Goal: Information Seeking & Learning: Learn about a topic

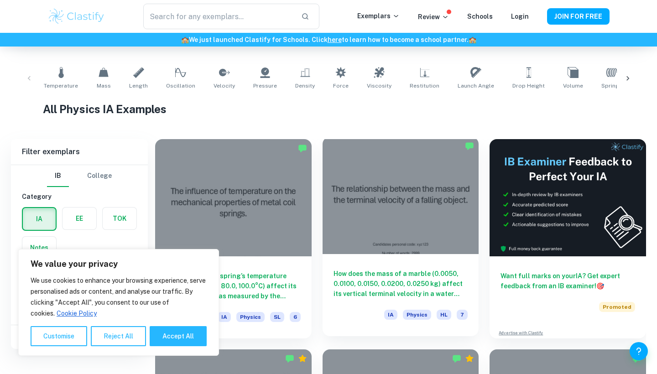
scroll to position [137, 0]
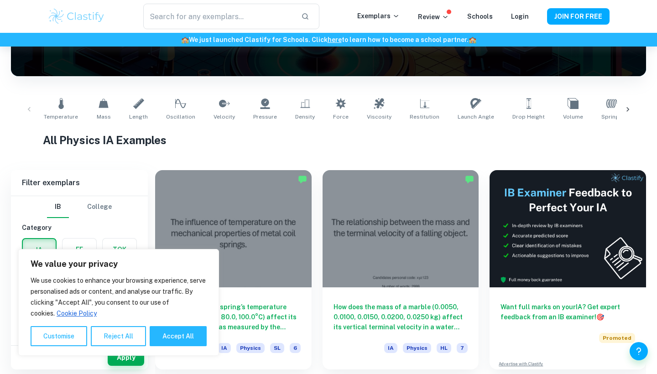
click at [401, 151] on div "All Physics IA Examples" at bounding box center [328, 142] width 571 height 20
drag, startPoint x: 177, startPoint y: 330, endPoint x: 166, endPoint y: 340, distance: 14.5
click at [166, 340] on button "Accept All" at bounding box center [178, 336] width 57 height 20
checkbox input "true"
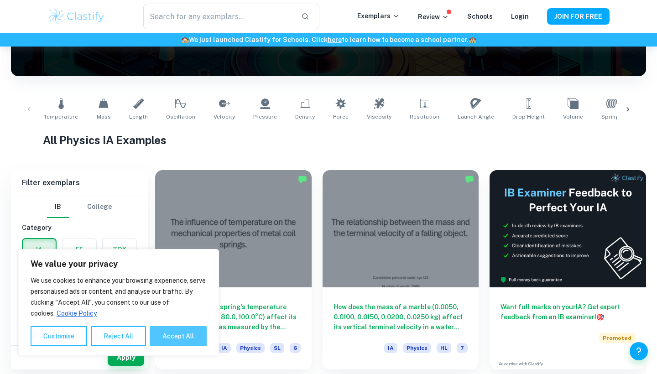
checkbox input "true"
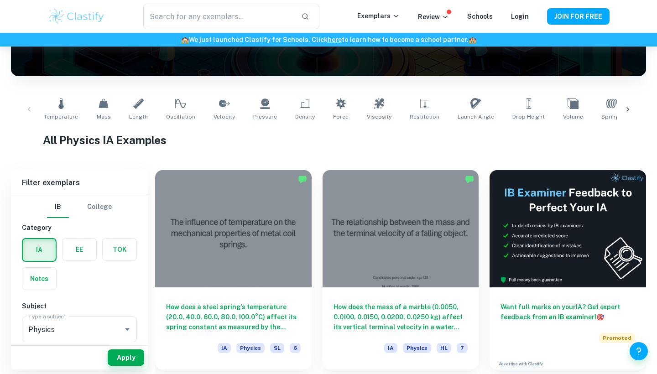
click at [166, 343] on div "IA Physics SL 6" at bounding box center [233, 351] width 135 height 16
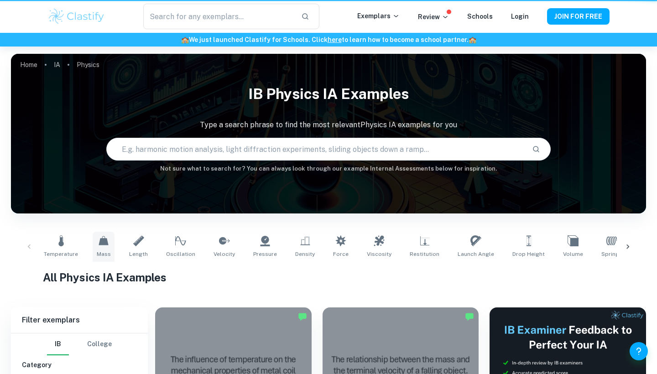
scroll to position [137, 0]
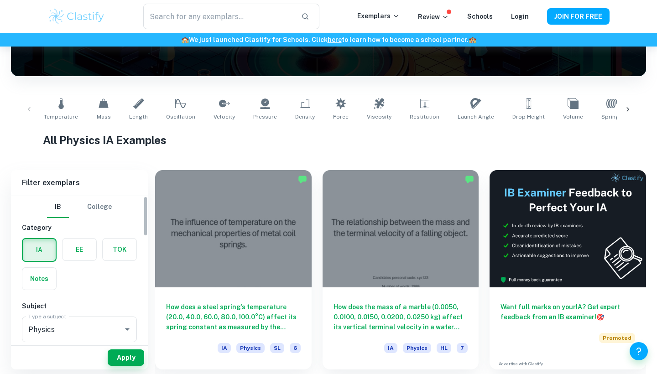
click at [188, 142] on h1 "All Physics IA Examples" at bounding box center [328, 140] width 571 height 16
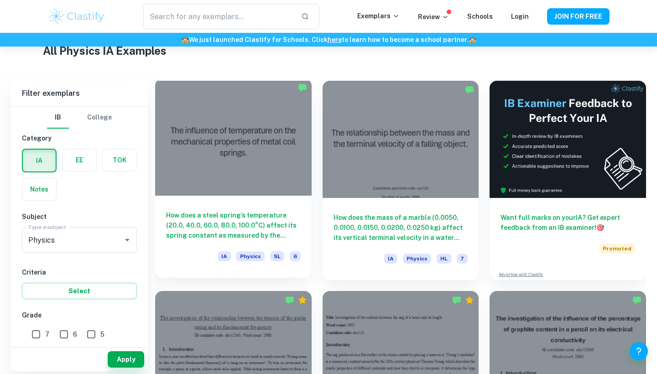
scroll to position [229, 0]
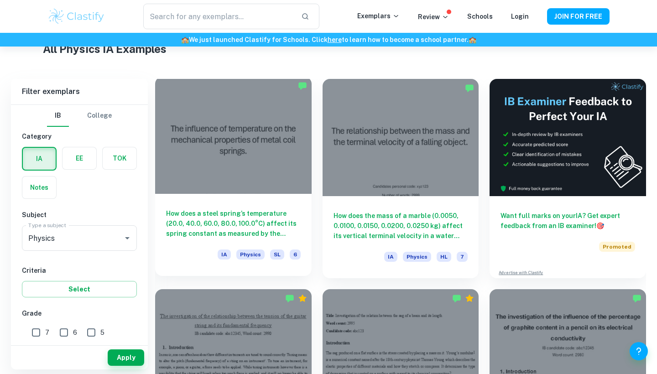
click at [215, 137] on div at bounding box center [233, 135] width 156 height 117
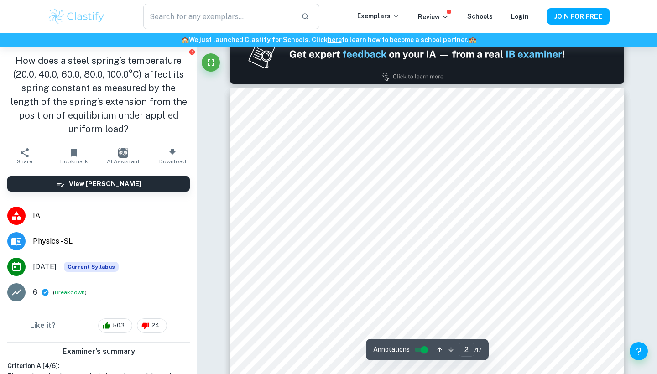
scroll to position [600, 0]
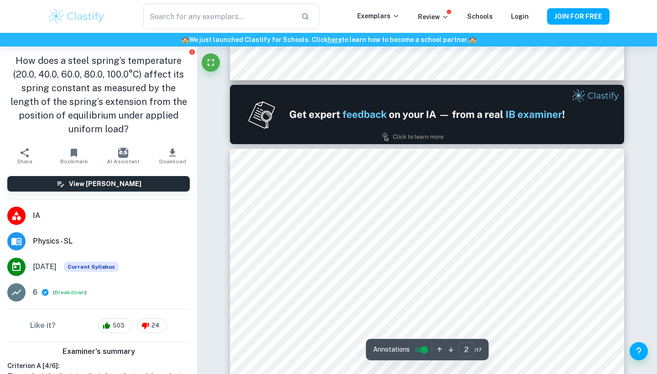
type input "1"
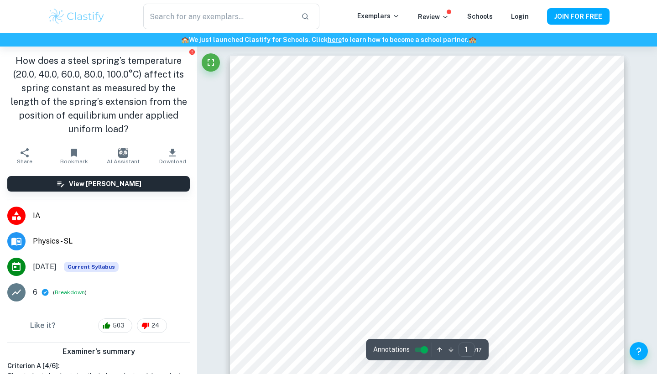
scroll to position [0, 0]
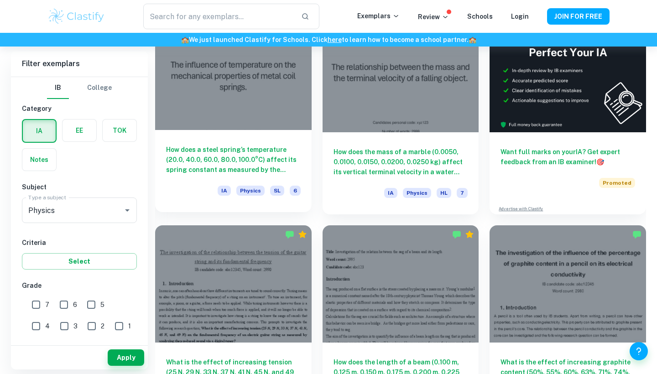
scroll to position [295, 0]
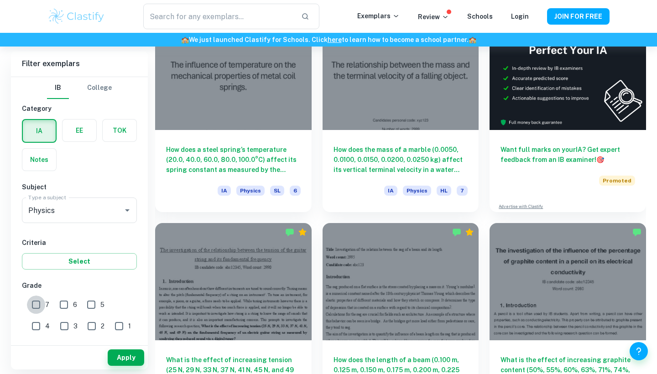
click at [33, 306] on input "7" at bounding box center [36, 305] width 18 height 18
checkbox input "true"
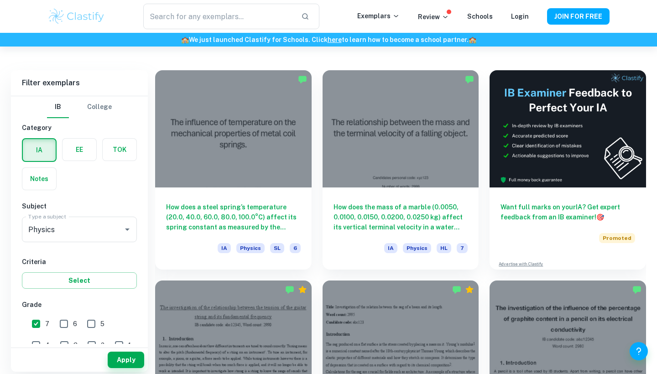
scroll to position [239, 0]
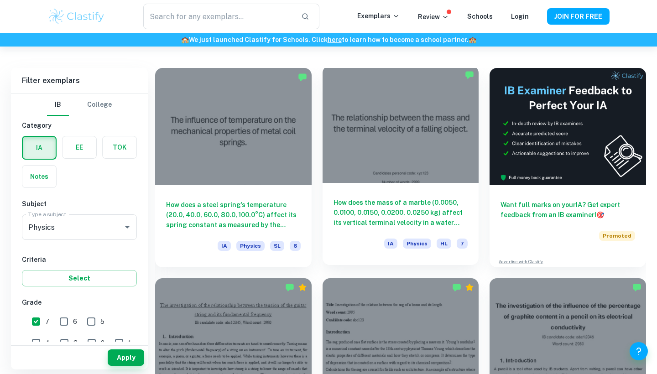
click at [354, 173] on div at bounding box center [400, 124] width 156 height 117
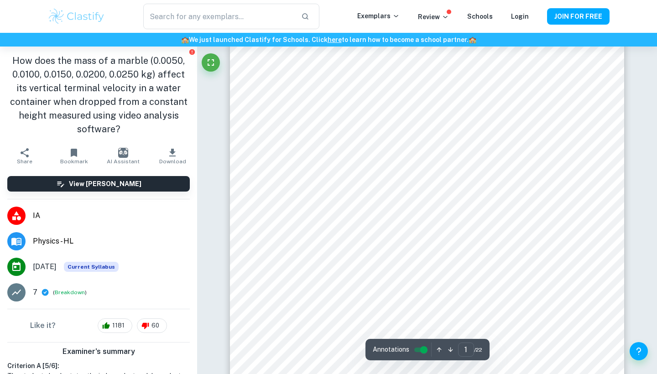
scroll to position [57, 0]
click at [218, 61] on button "Fullscreen" at bounding box center [211, 62] width 18 height 18
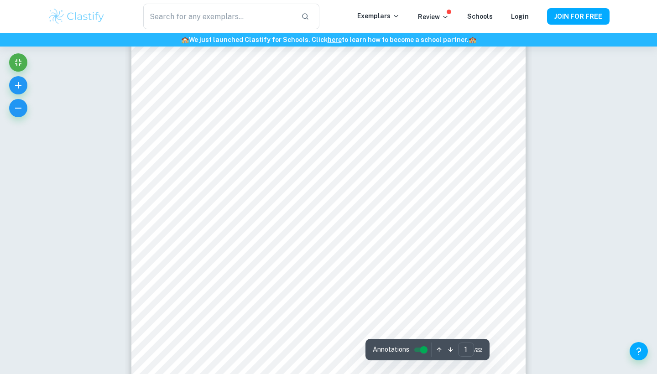
scroll to position [120, 0]
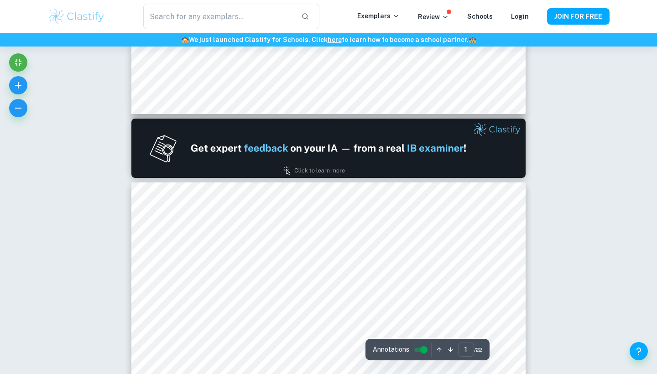
type input "2"
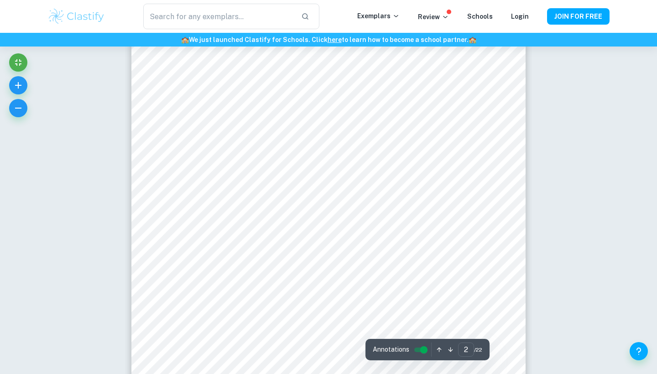
scroll to position [655, 0]
